Goal: Contribute content

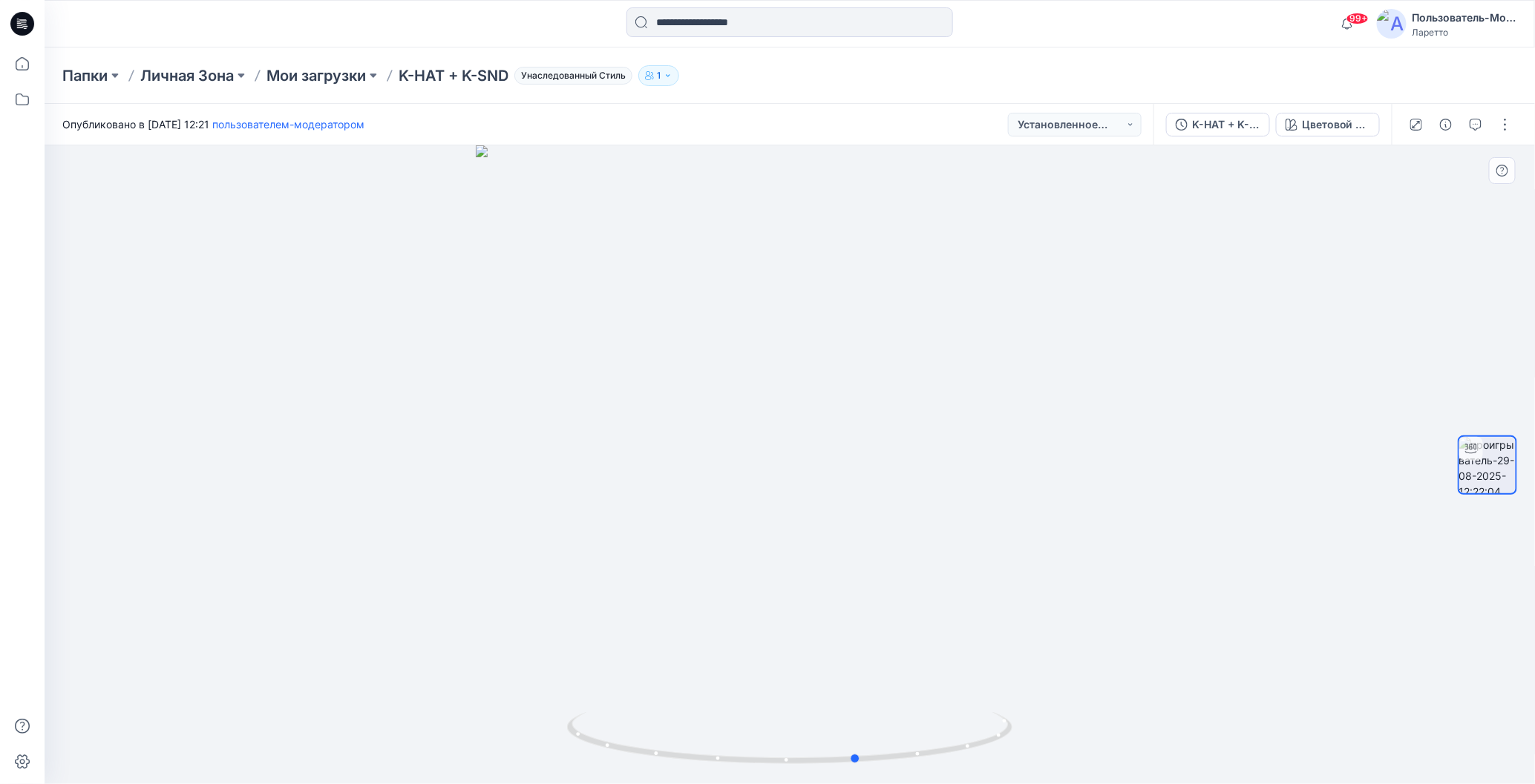
drag, startPoint x: 790, startPoint y: 760, endPoint x: 858, endPoint y: 676, distance: 108.1
click at [858, 676] on div at bounding box center [790, 465] width 1490 height 639
click at [1510, 130] on button "button" at bounding box center [1505, 124] width 24 height 24
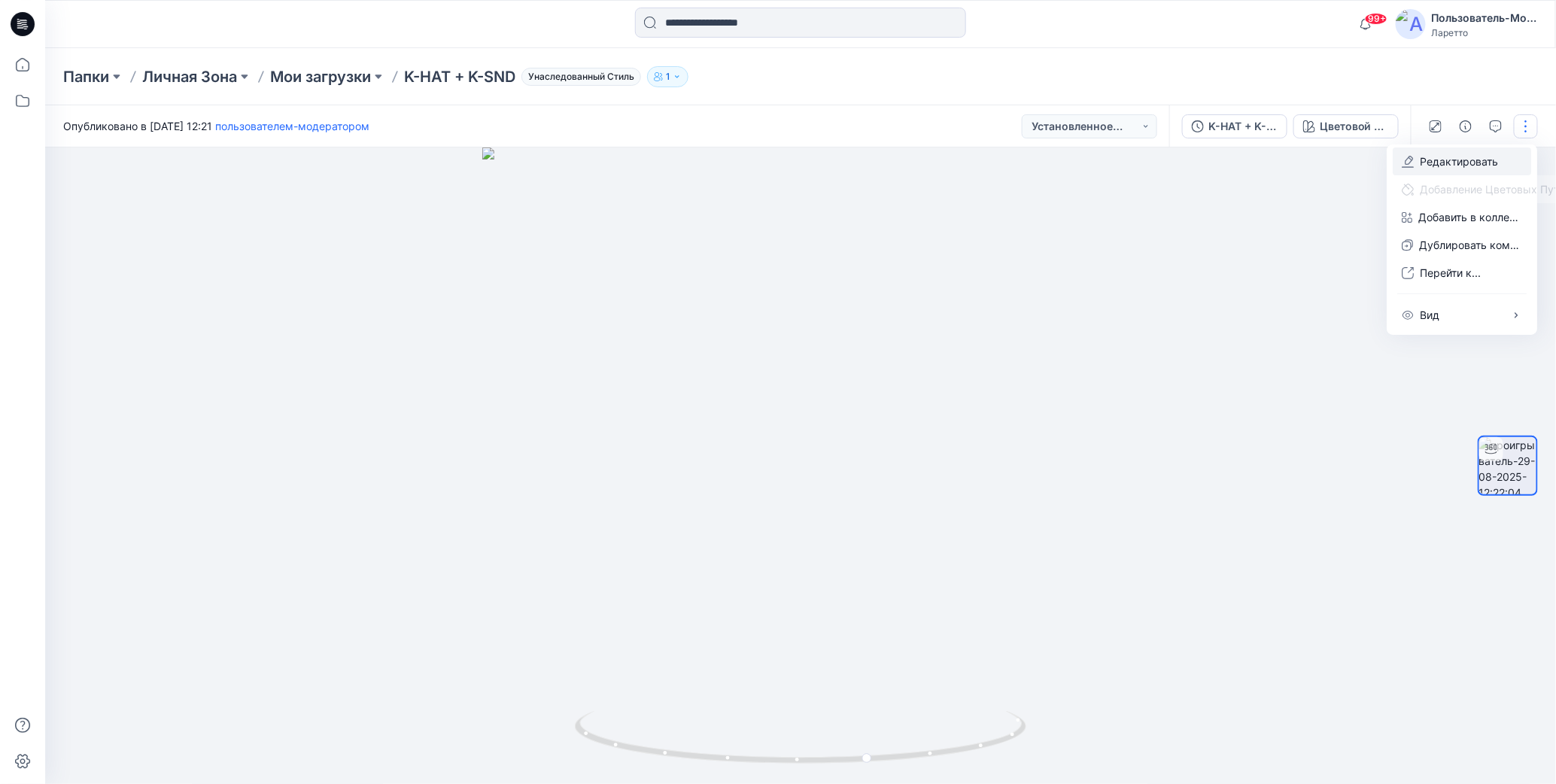
click at [1407, 165] on icon "button" at bounding box center [1408, 162] width 12 height 12
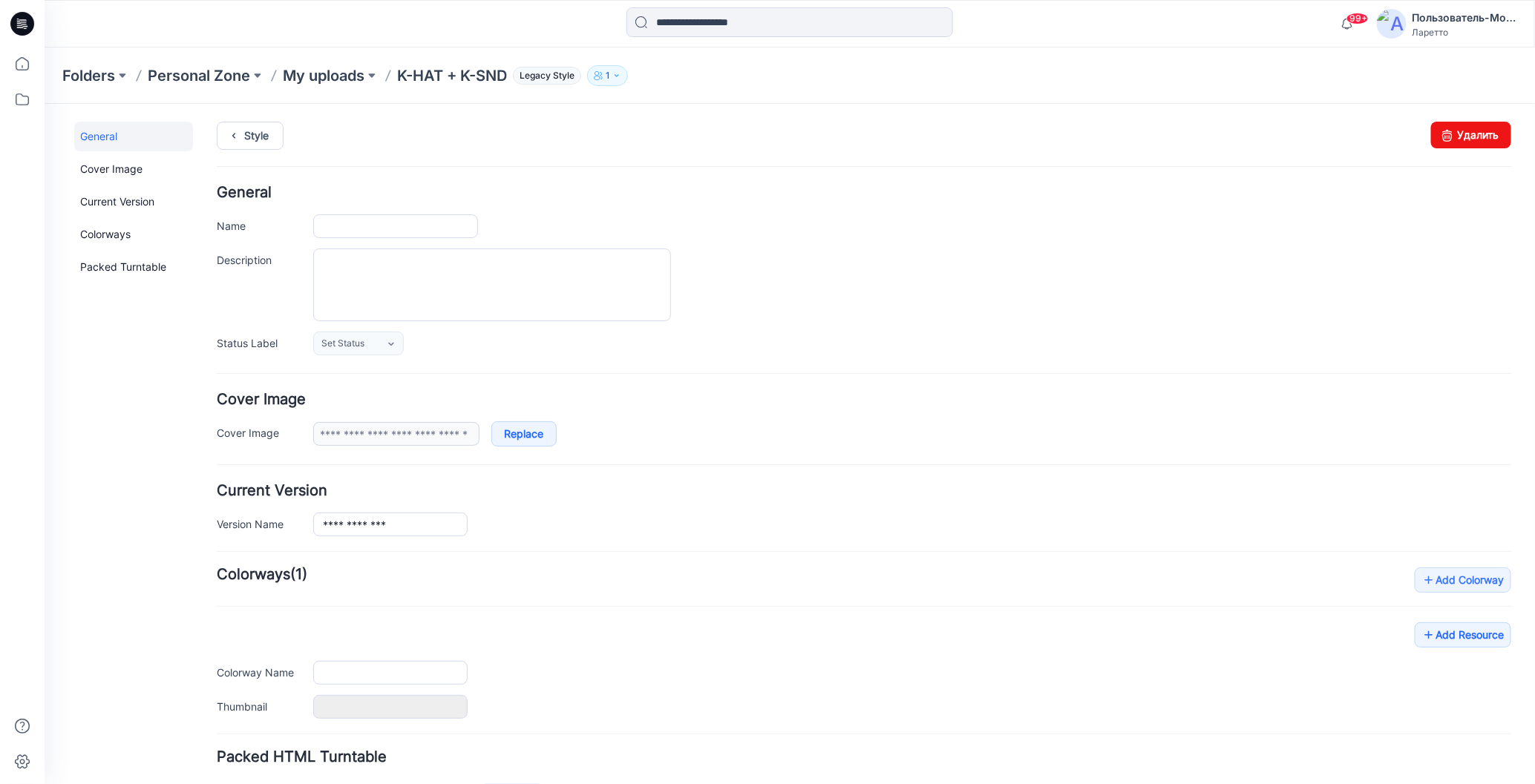
type input "**********"
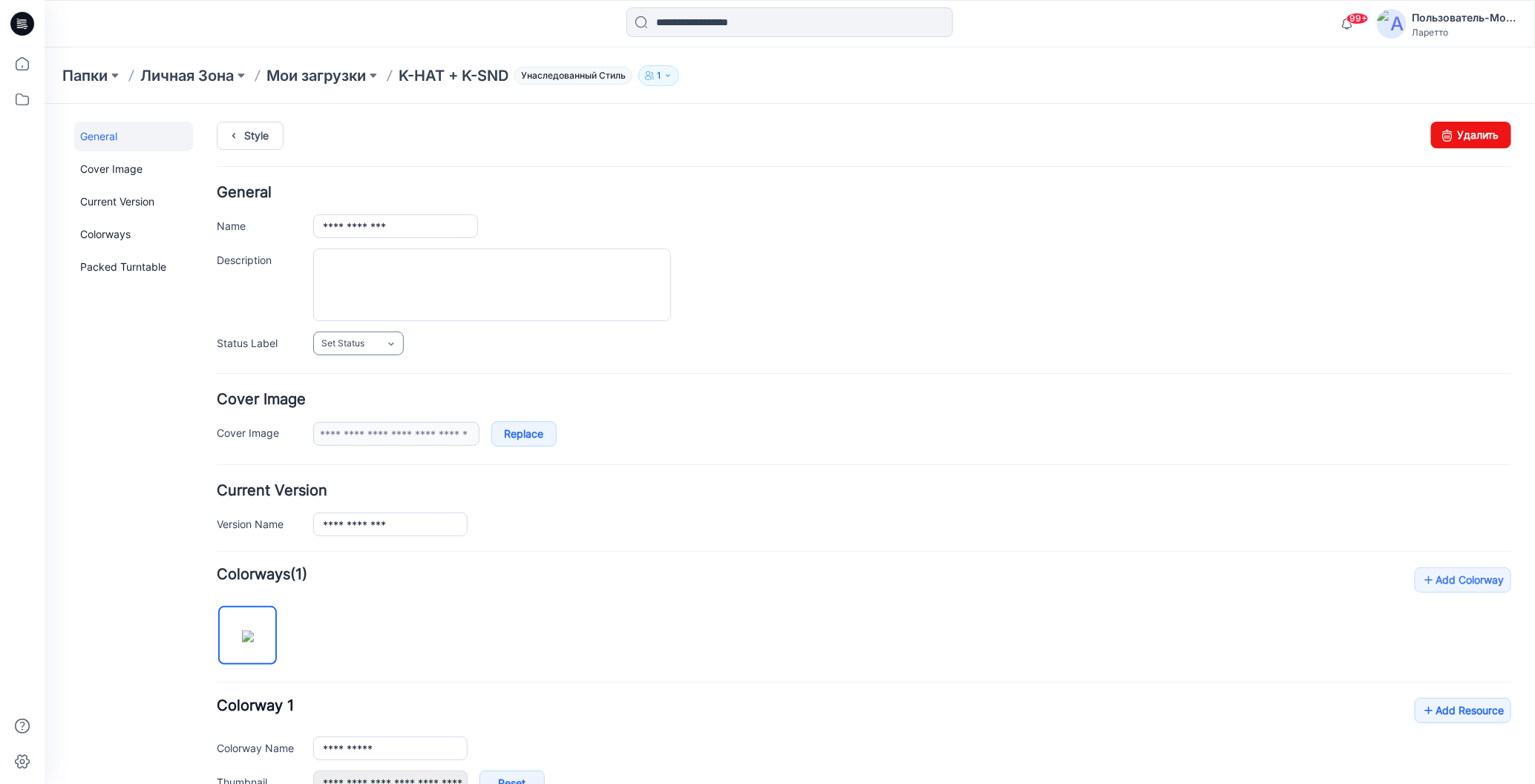
click at [397, 346] on link "Set Status" at bounding box center [357, 342] width 90 height 24
click at [366, 406] on link "Конструктор Ольга" at bounding box center [390, 407] width 148 height 31
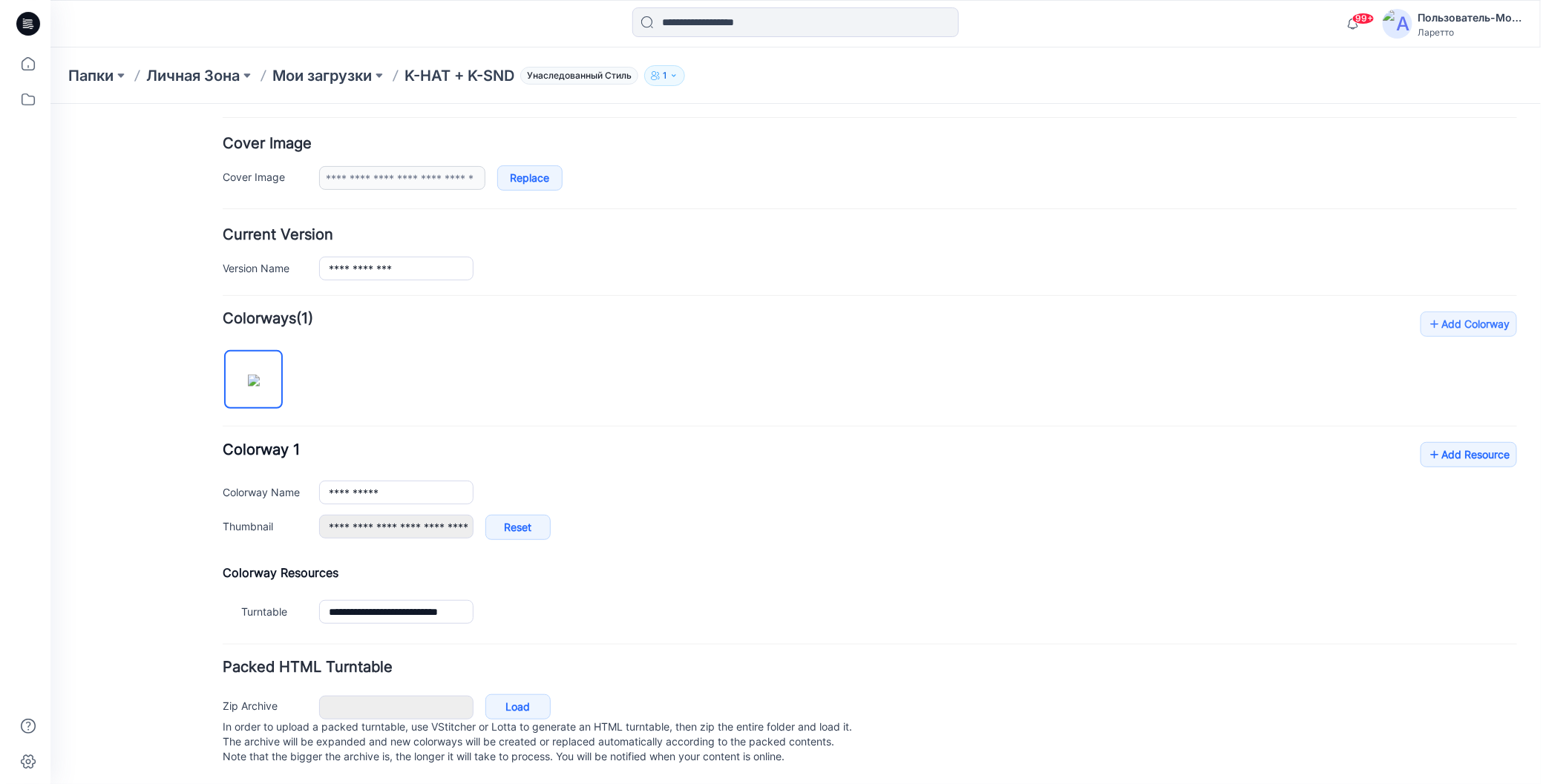
scroll to position [264, 0]
click at [1421, 442] on icon at bounding box center [1428, 454] width 15 height 24
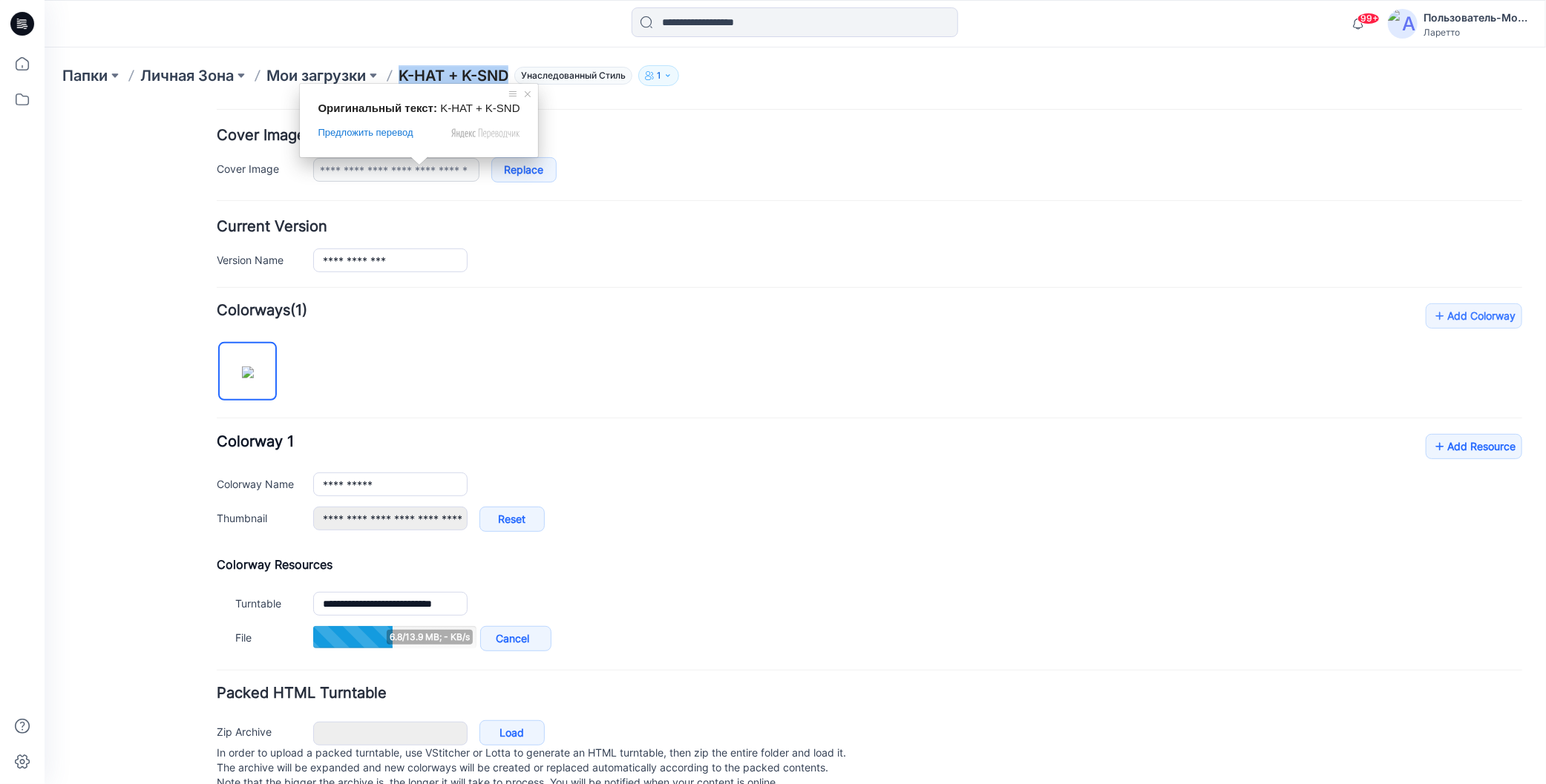
drag, startPoint x: 402, startPoint y: 50, endPoint x: 513, endPoint y: 79, distance: 114.7
click at [513, 79] on div "Папки Личная Зона Мои загрузки K-HAT + K-SND Унаследованный Стиль 1" at bounding box center [796, 75] width 1502 height 56
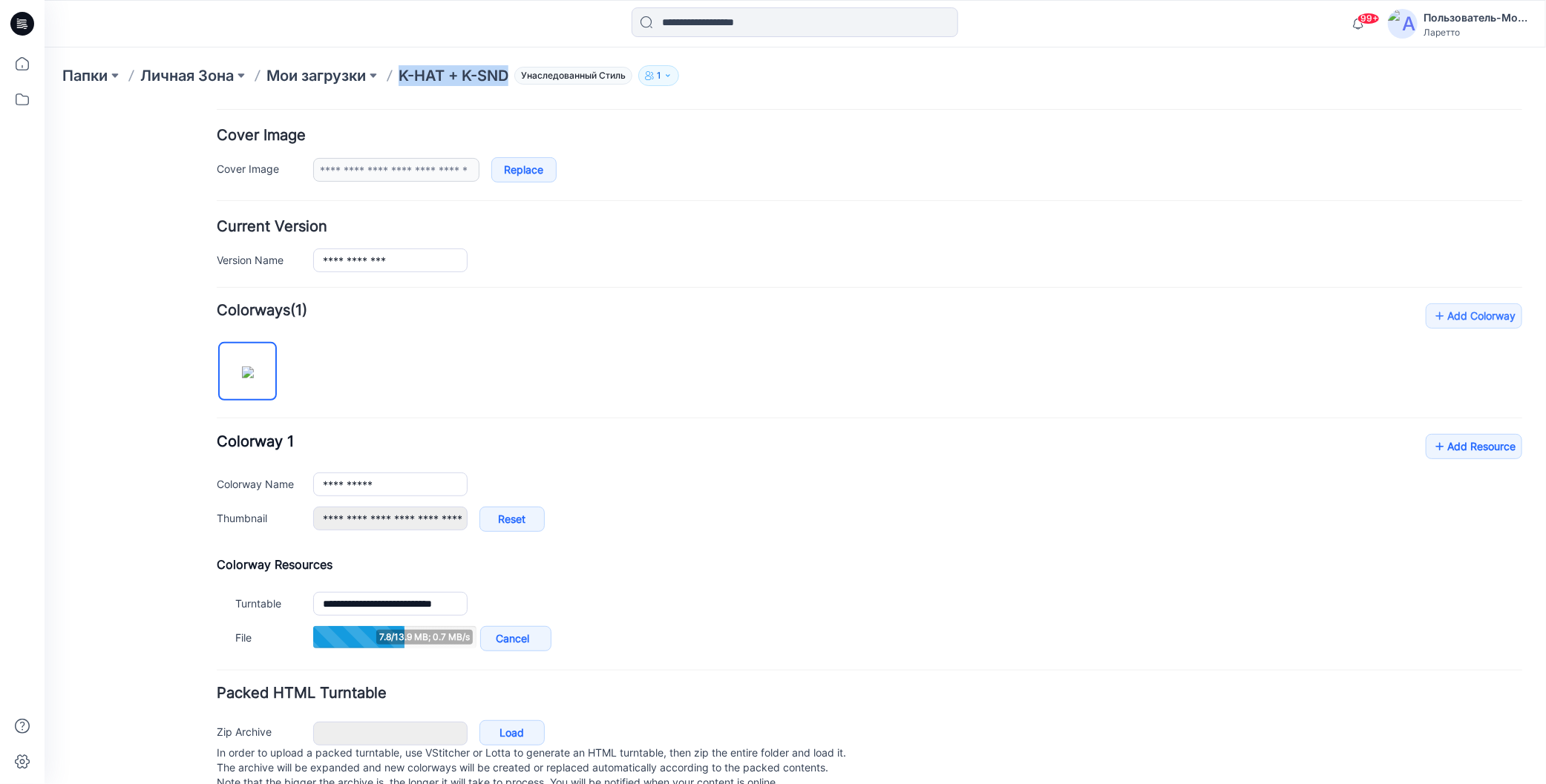
copy ya-tr-span "K-HAT + K-SND"
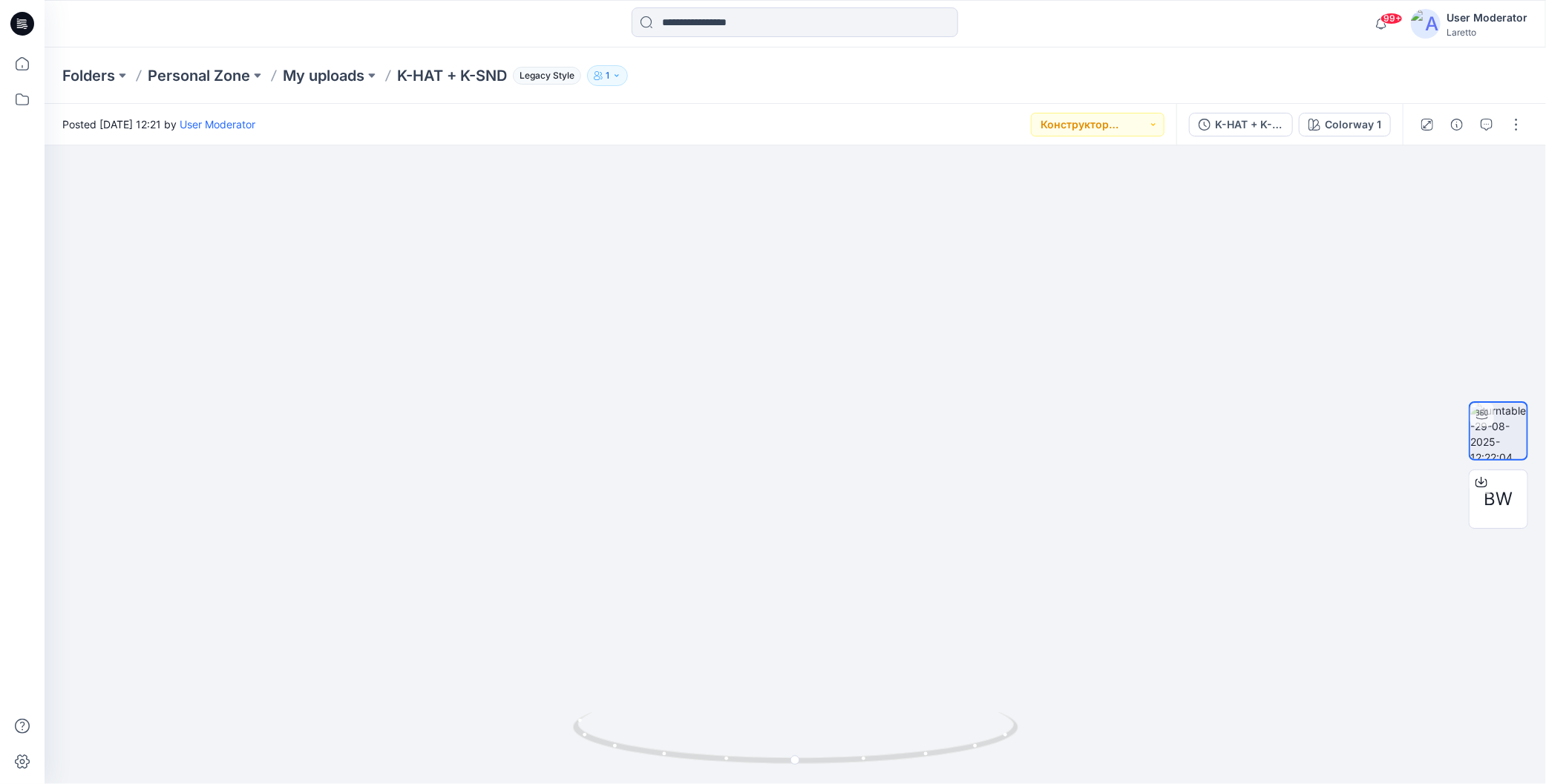
click at [920, 80] on div "Folders Personal Zone My uploads K-HAT + K-SND Legacy Style 1" at bounding box center [738, 76] width 1351 height 21
